Goal: Information Seeking & Learning: Learn about a topic

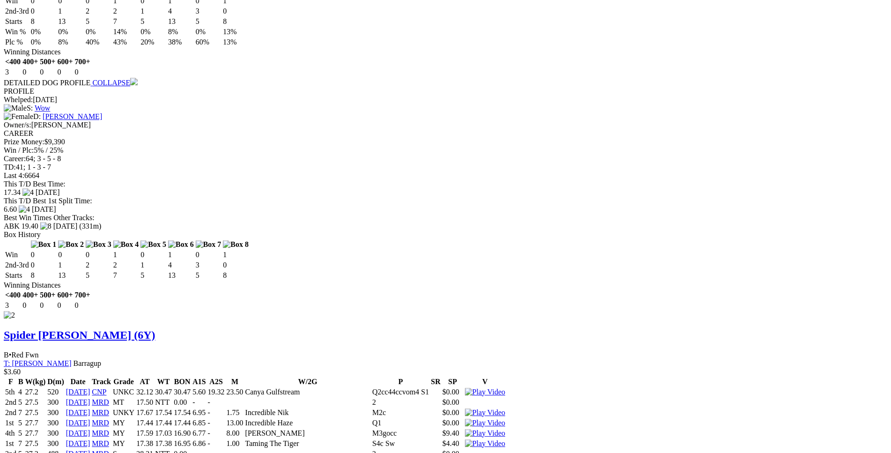
scroll to position [1766, 0]
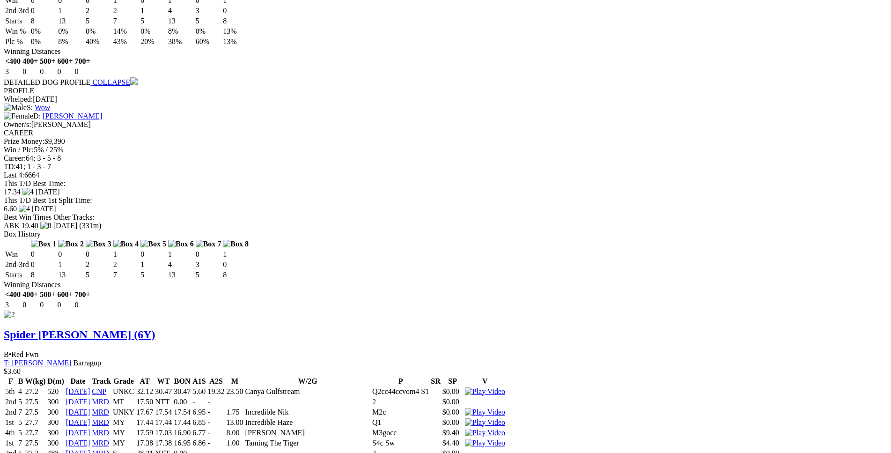
drag, startPoint x: 211, startPoint y: 303, endPoint x: 509, endPoint y: 300, distance: 298.1
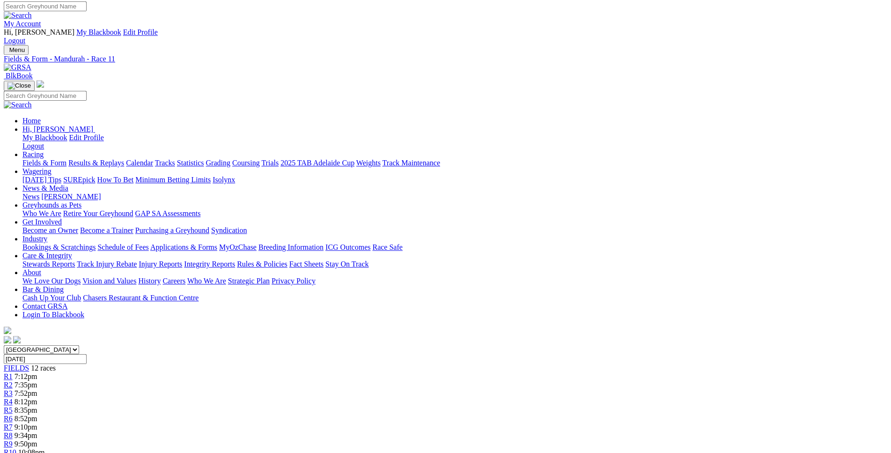
scroll to position [0, 0]
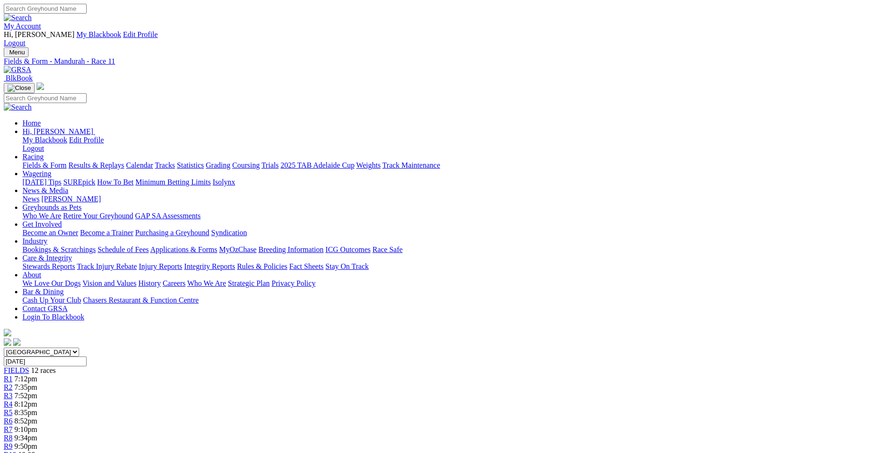
click at [66, 161] on link "Fields & Form" at bounding box center [44, 165] width 44 height 8
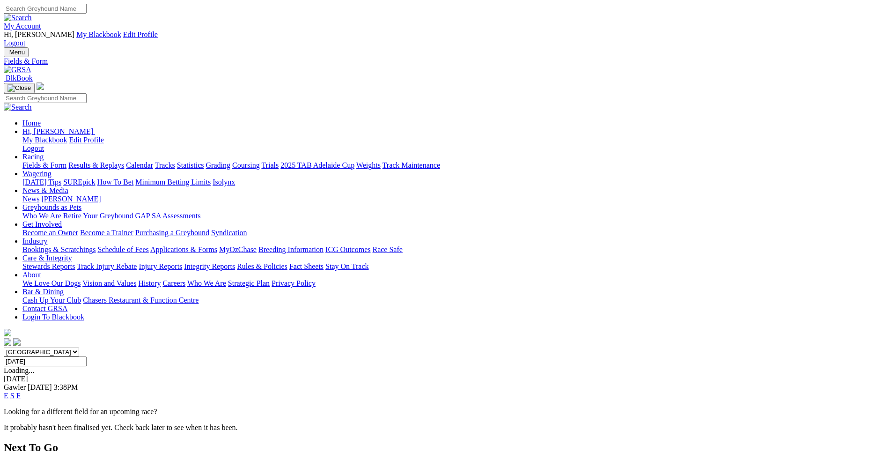
click at [4, 347] on select "[GEOGRAPHIC_DATA] [GEOGRAPHIC_DATA] [GEOGRAPHIC_DATA] [GEOGRAPHIC_DATA] [GEOGRA…" at bounding box center [41, 351] width 75 height 9
select select "WA"
click option "[GEOGRAPHIC_DATA]" at bounding box center [0, 0] width 0 height 0
click at [8, 391] on link "E" at bounding box center [6, 395] width 5 height 8
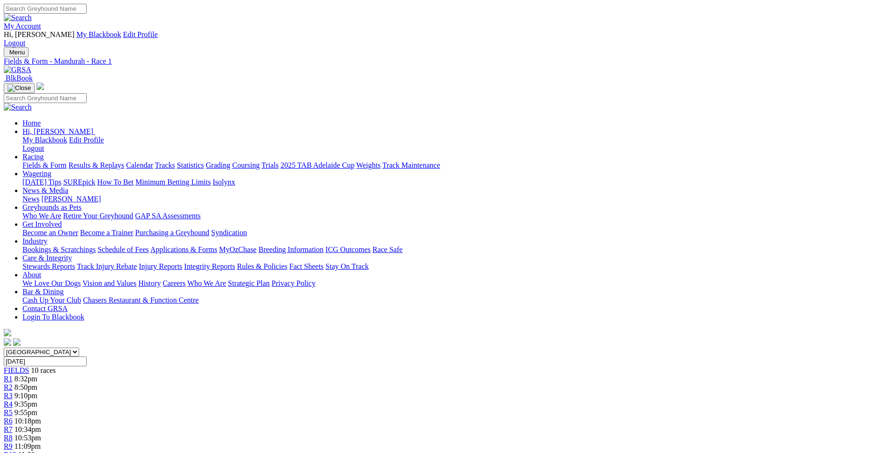
click at [13, 383] on link "R2" at bounding box center [8, 387] width 9 height 8
click at [13, 374] on span "R1" at bounding box center [8, 378] width 9 height 8
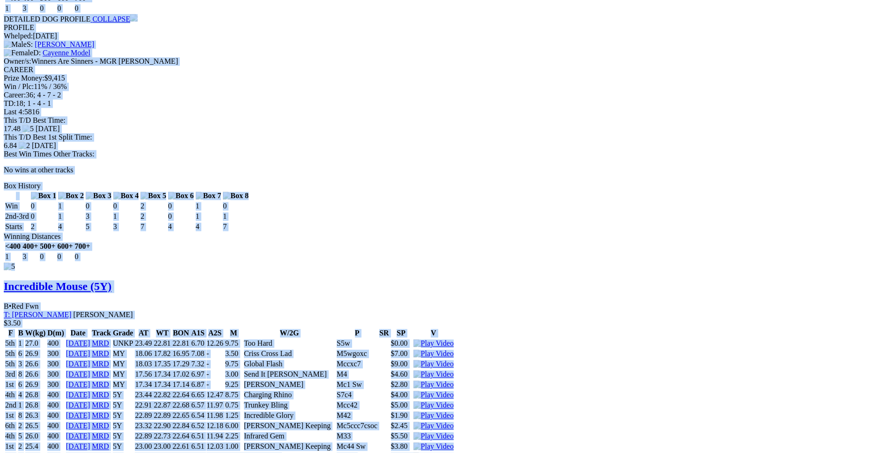
scroll to position [5011, 0]
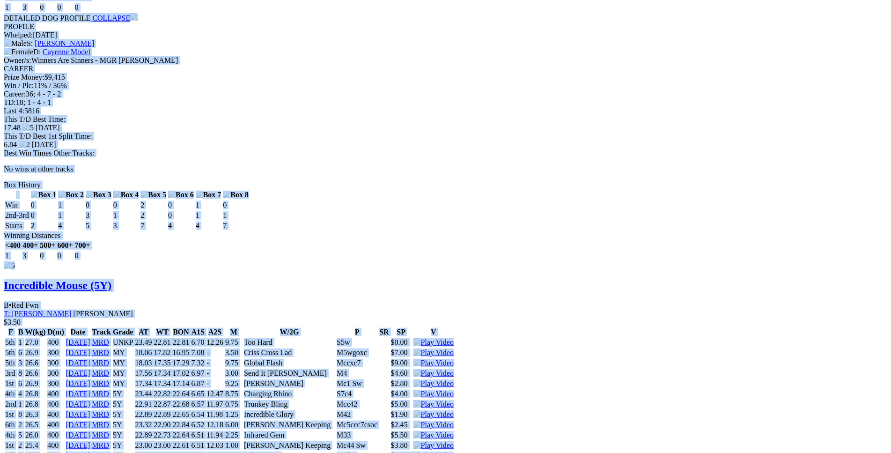
drag, startPoint x: 136, startPoint y: 155, endPoint x: 716, endPoint y: 135, distance: 579.7
copy div "JUDGE [PERSON_NAME] (5Y) D • Black T: [PERSON_NAME] $3.20 F B W(kg) D(m) Date T…"
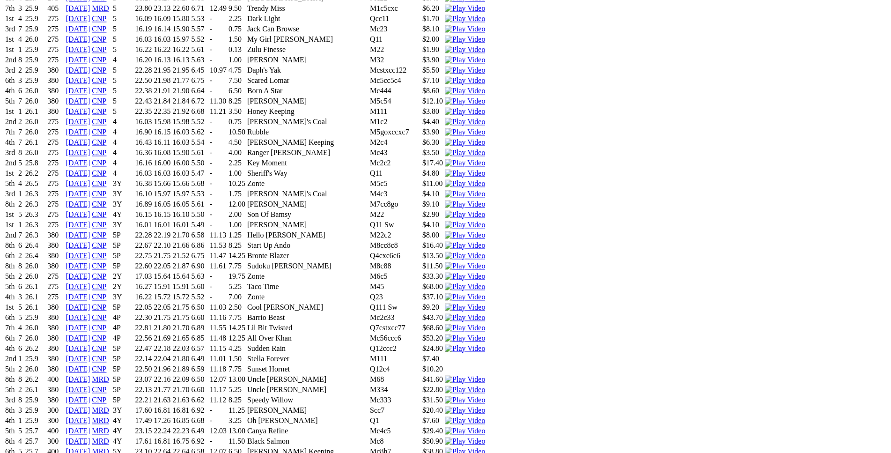
scroll to position [1886, 0]
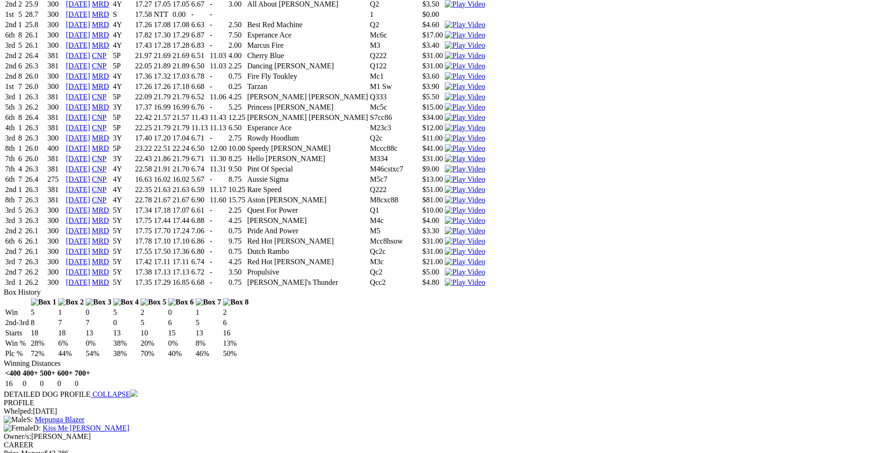
scroll to position [2747, 0]
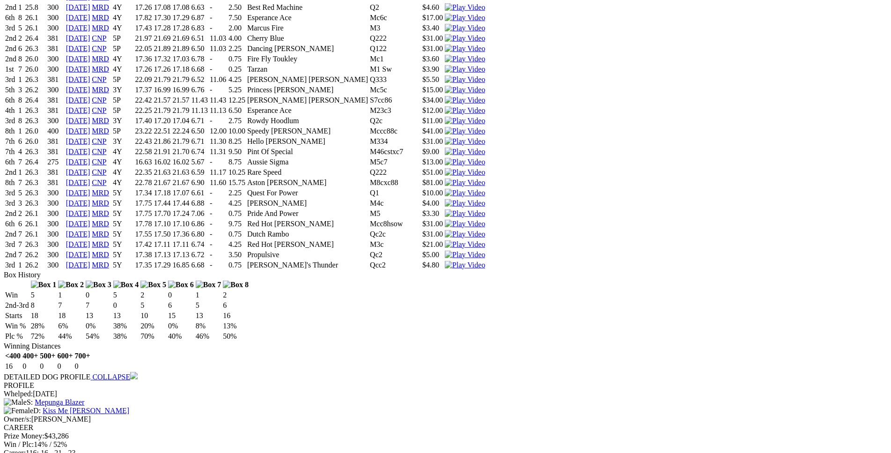
drag, startPoint x: 142, startPoint y: 289, endPoint x: 562, endPoint y: 310, distance: 420.3
copy tbody "6th 7 26.0 400 [DATE] MRD 5Y 23.43 22.87 22.80 6.55 12.23 8.00 [PERSON_NAME]'s …"
